Goal: Information Seeking & Learning: Learn about a topic

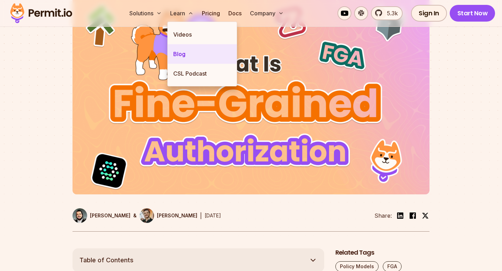
scroll to position [510, 0]
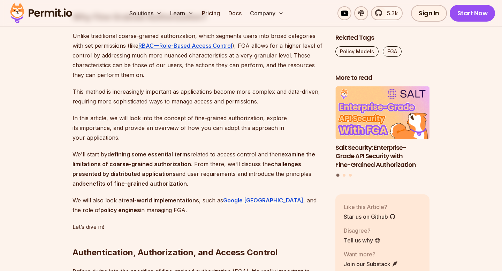
click at [79, 129] on p "In this article, we will look into the concept of fine-grained authorization, e…" at bounding box center [197, 127] width 251 height 29
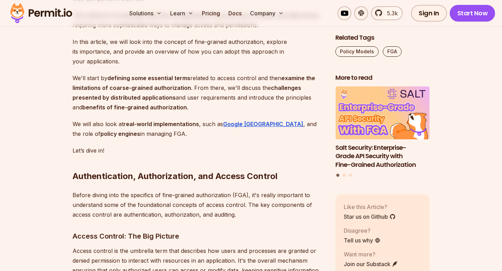
scroll to position [586, 0]
click at [160, 166] on h2 "Authentication, Authorization, and Access Control" at bounding box center [197, 161] width 251 height 39
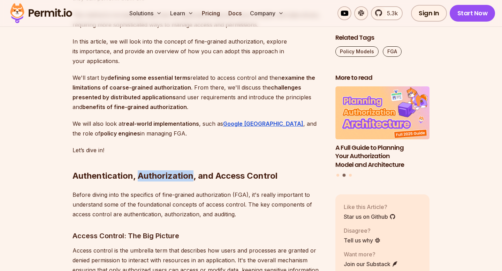
click at [160, 166] on h2 "Authentication, Authorization, and Access Control" at bounding box center [197, 161] width 251 height 39
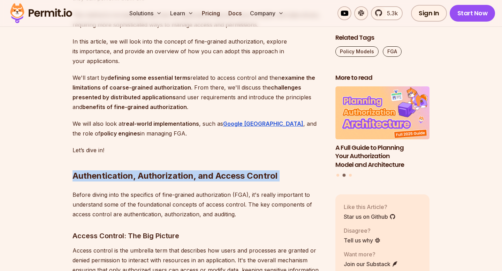
click at [160, 166] on h2 "Authentication, Authorization, and Access Control" at bounding box center [197, 161] width 251 height 39
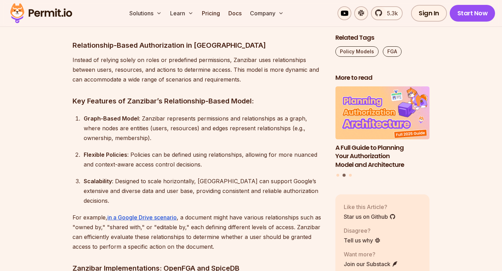
scroll to position [3374, 0]
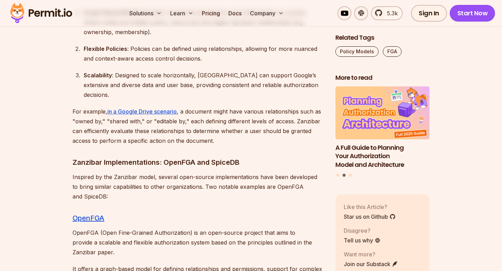
click at [128, 157] on h3 "Zanzibar Implementations: OpenFGA and SpiceDB" at bounding box center [197, 162] width 251 height 11
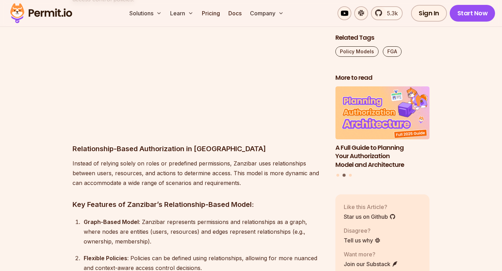
scroll to position [3164, 0]
click at [155, 133] on h3 "Relationship-Based Authorization in [GEOGRAPHIC_DATA]" at bounding box center [197, 144] width 251 height 22
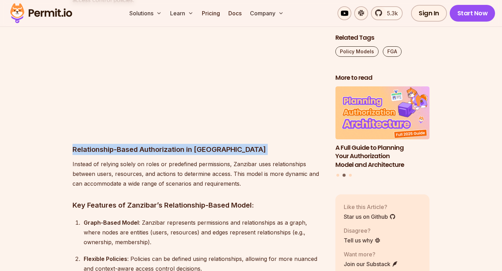
click at [155, 133] on h3 "Relationship-Based Authorization in [GEOGRAPHIC_DATA]" at bounding box center [197, 144] width 251 height 22
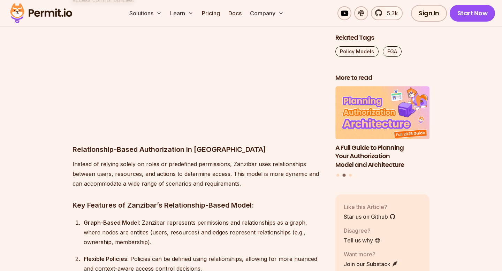
click at [175, 133] on h3 "Relationship-Based Authorization in [GEOGRAPHIC_DATA]" at bounding box center [197, 144] width 251 height 22
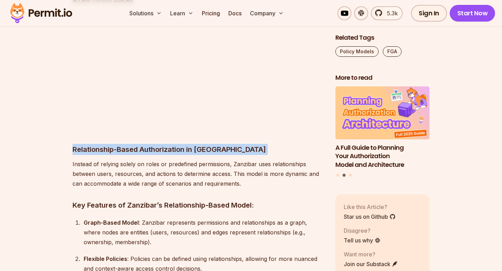
click at [175, 133] on h3 "Relationship-Based Authorization in [GEOGRAPHIC_DATA]" at bounding box center [197, 144] width 251 height 22
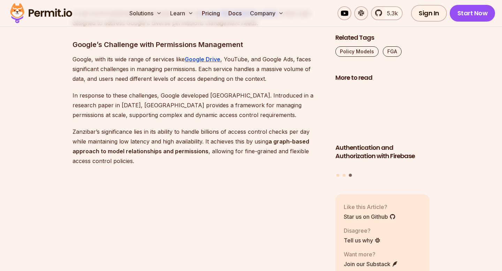
scroll to position [2998, 0]
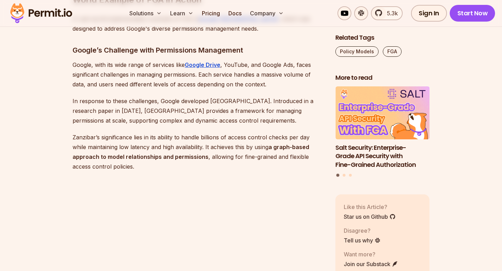
click at [94, 132] on p "Zanzibar’s significance lies in its ability to handle billions of access contro…" at bounding box center [197, 151] width 251 height 39
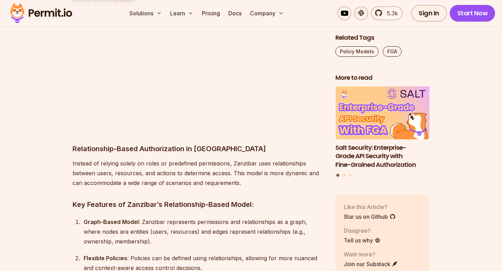
scroll to position [3165, 0]
click at [108, 164] on div "In recent years, this software security term has become very prominent with its…" at bounding box center [197, 214] width 251 height 5899
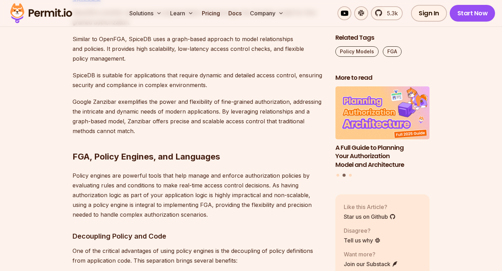
scroll to position [3707, 0]
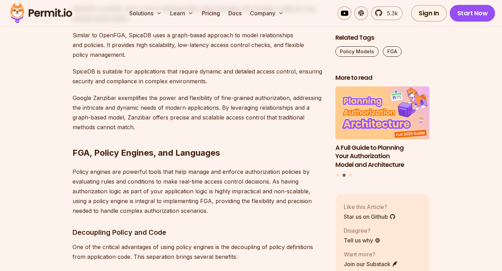
click at [120, 119] on h2 "FGA, Policy Engines, and Languages" at bounding box center [197, 138] width 251 height 39
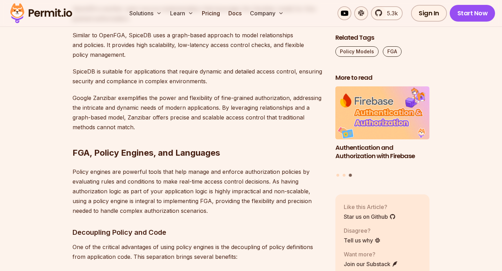
click at [120, 119] on h2 "FGA, Policy Engines, and Languages" at bounding box center [197, 138] width 251 height 39
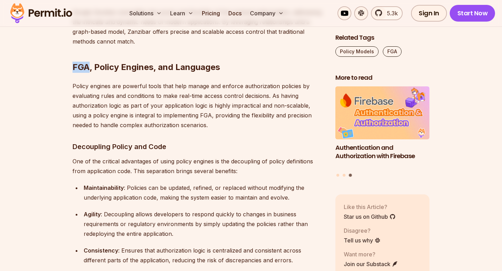
scroll to position [3856, 0]
